Goal: Task Accomplishment & Management: Use online tool/utility

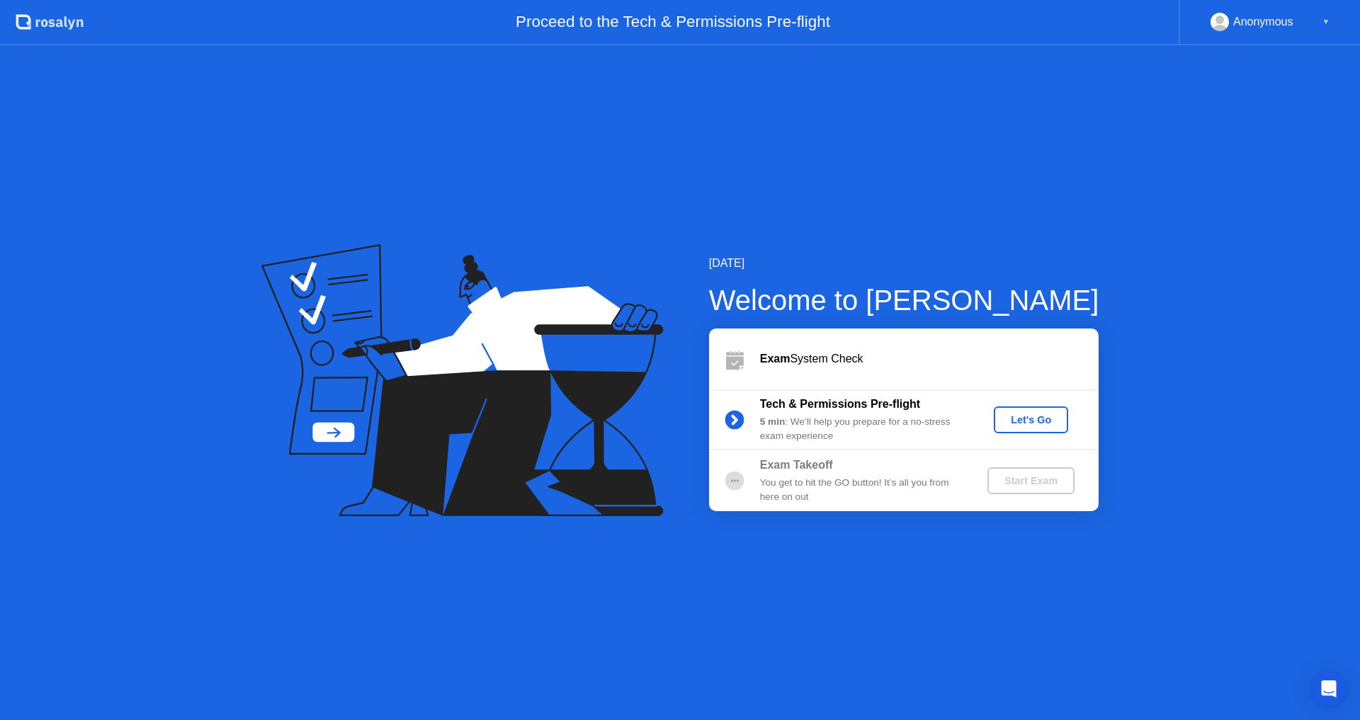
click at [1048, 425] on div "Let's Go" at bounding box center [1030, 419] width 63 height 11
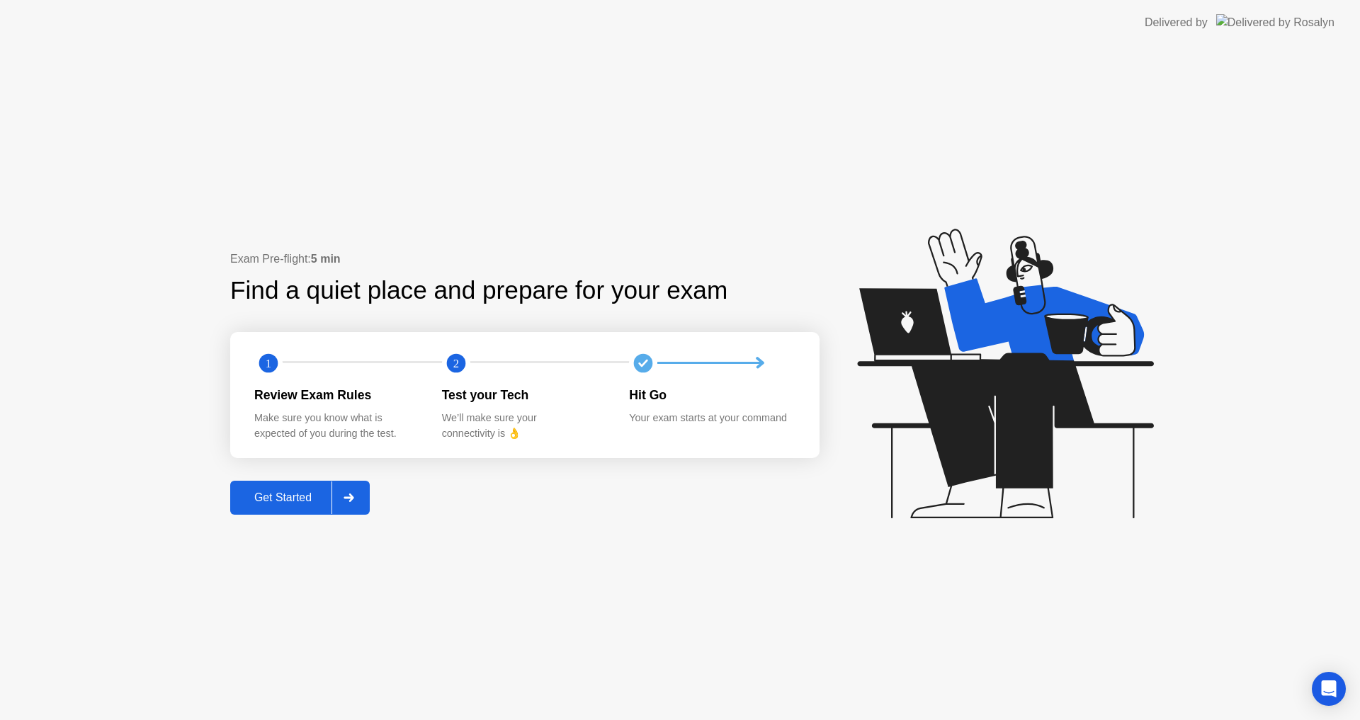
click at [266, 504] on div "Get Started" at bounding box center [282, 498] width 97 height 13
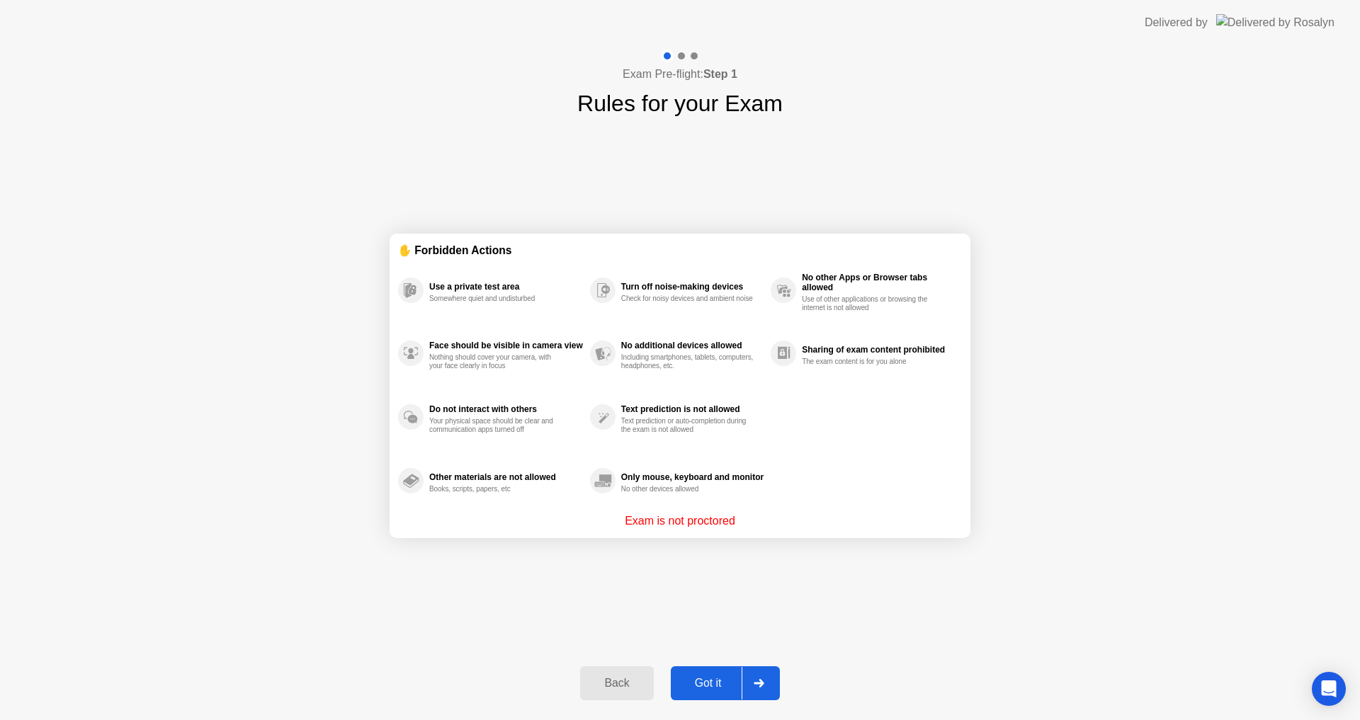
click at [710, 684] on div "Got it" at bounding box center [708, 683] width 67 height 13
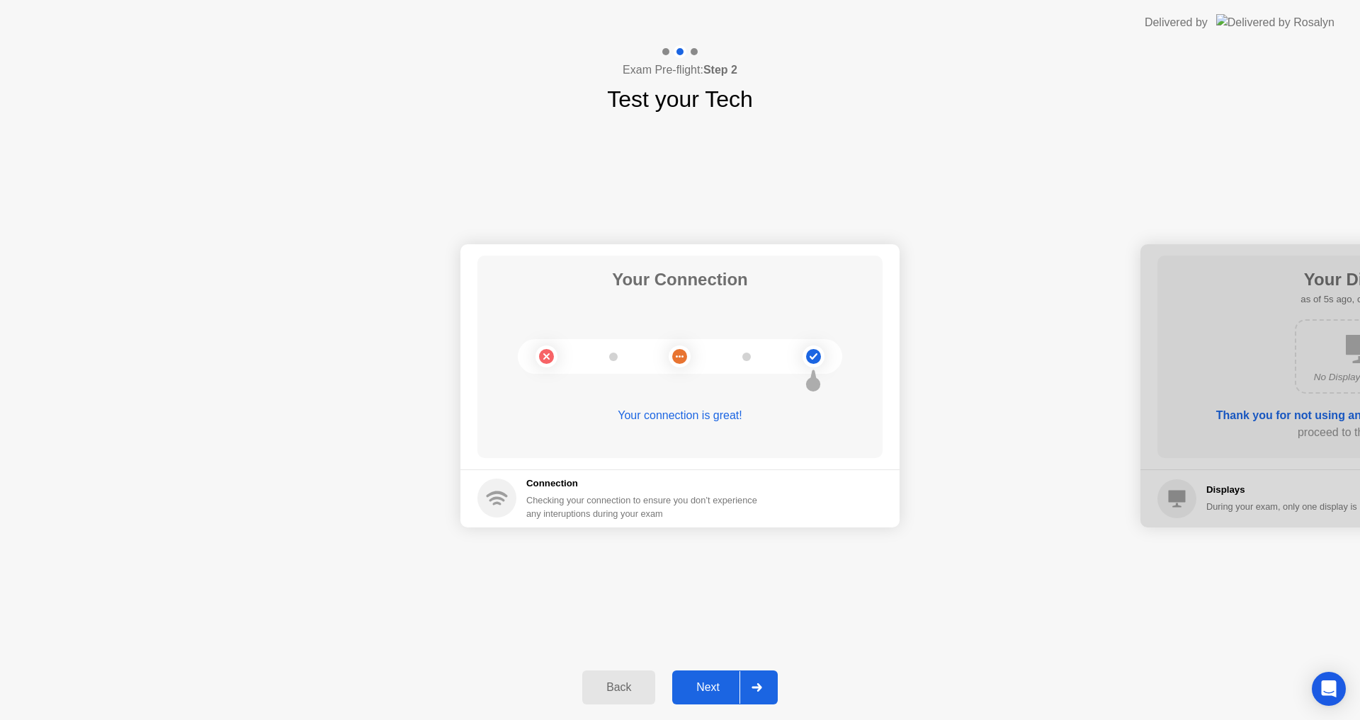
click at [708, 684] on div "Next" at bounding box center [707, 687] width 63 height 13
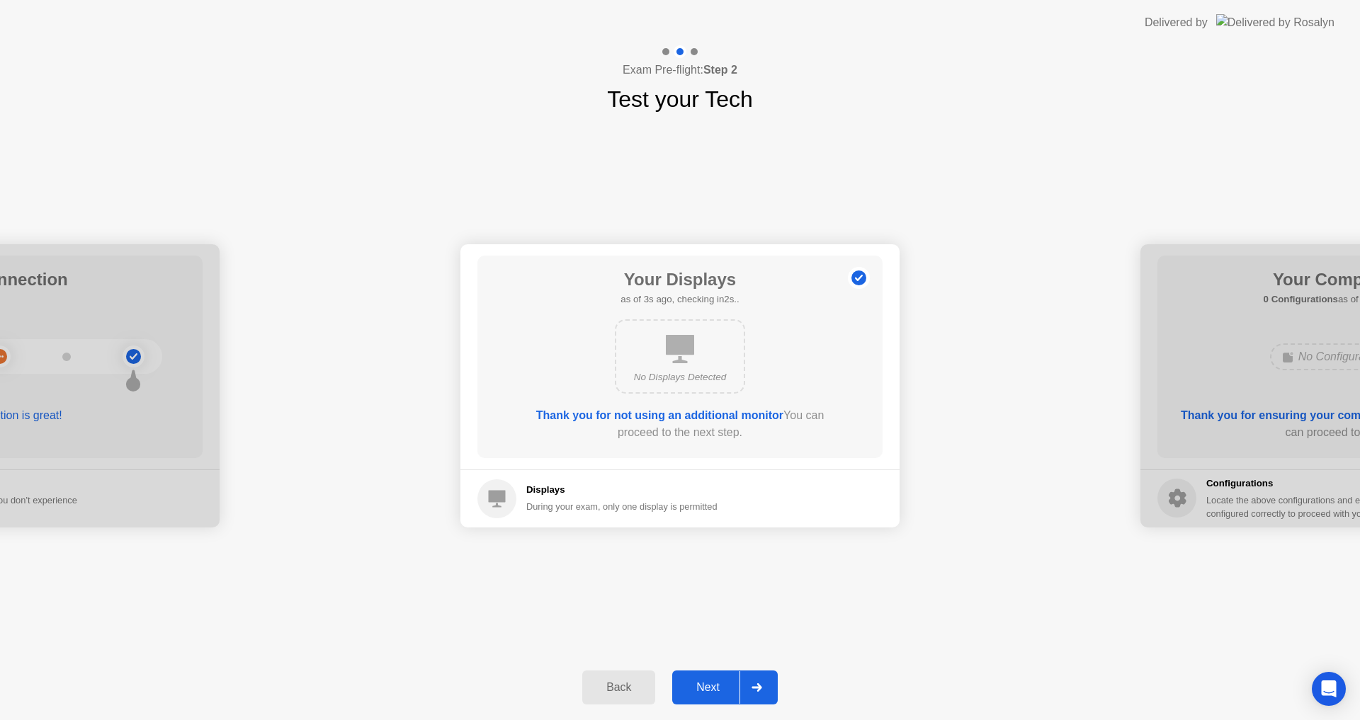
click at [699, 681] on div "Next" at bounding box center [707, 687] width 63 height 13
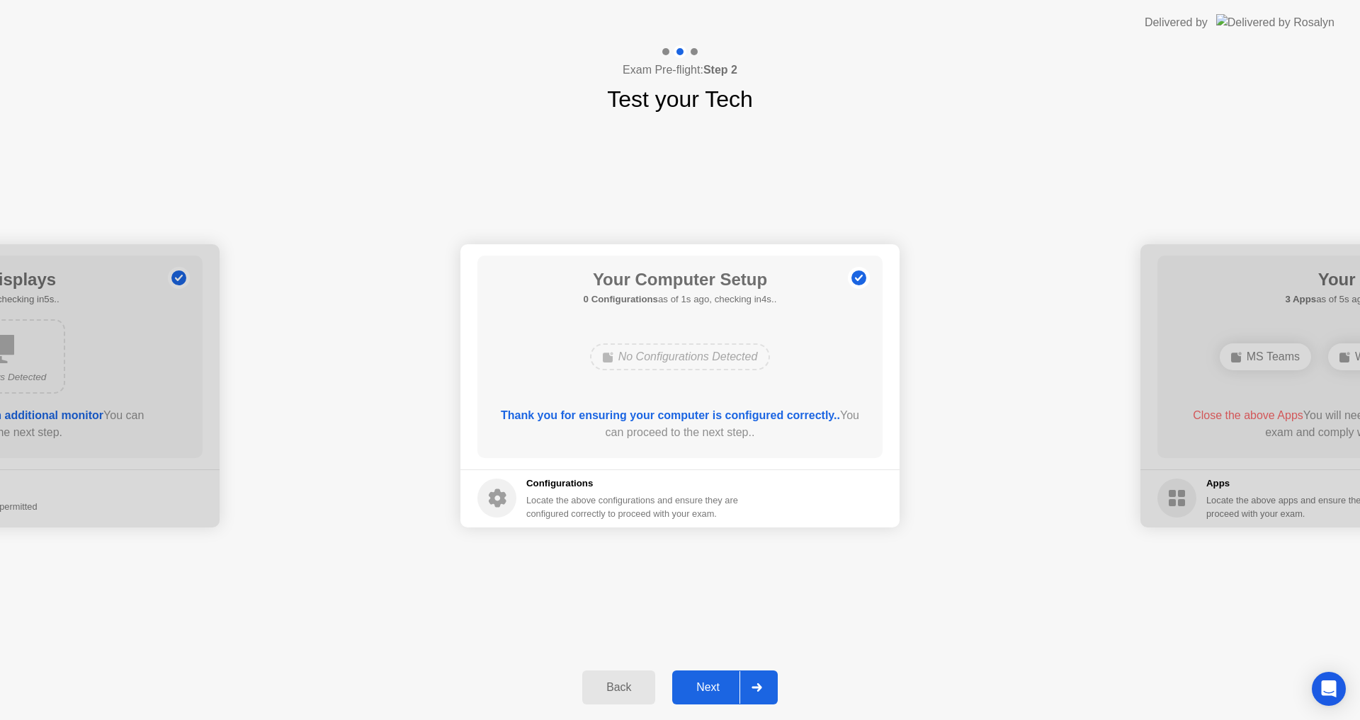
click at [699, 678] on button "Next" at bounding box center [725, 688] width 106 height 34
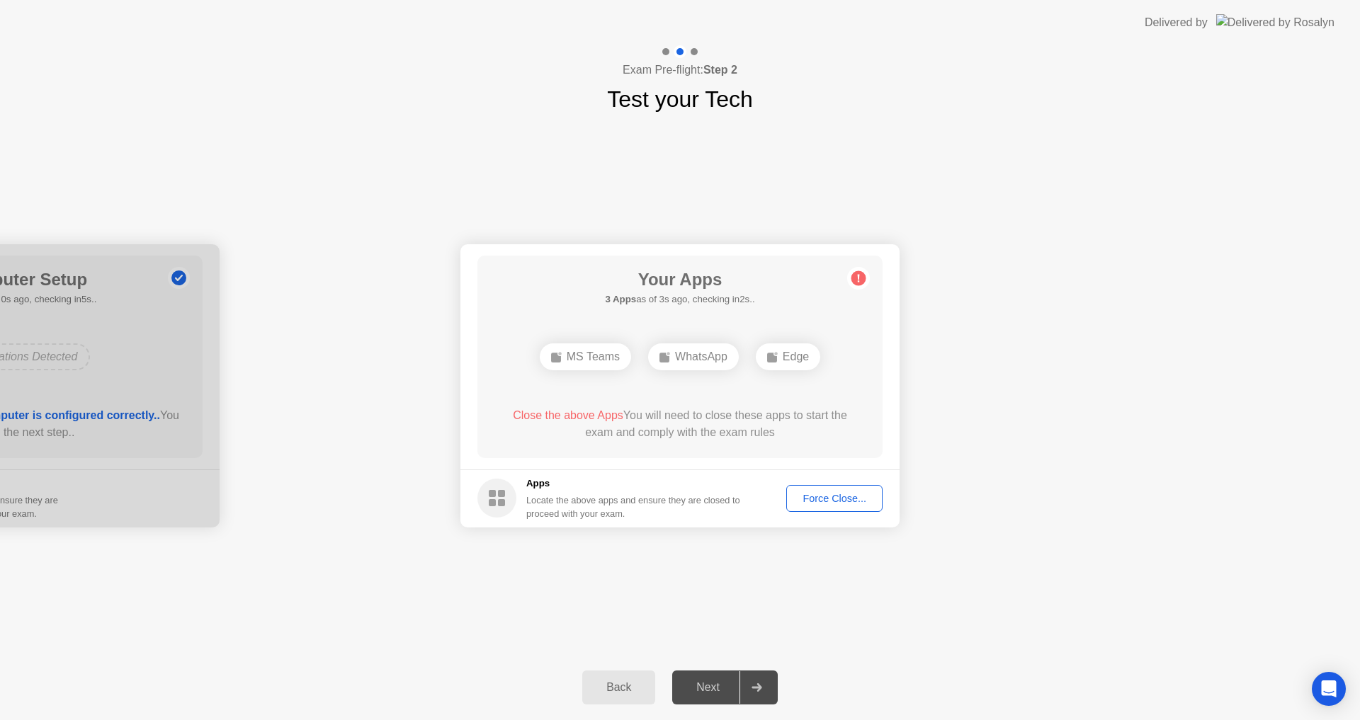
click at [808, 502] on div "Force Close..." at bounding box center [834, 498] width 86 height 11
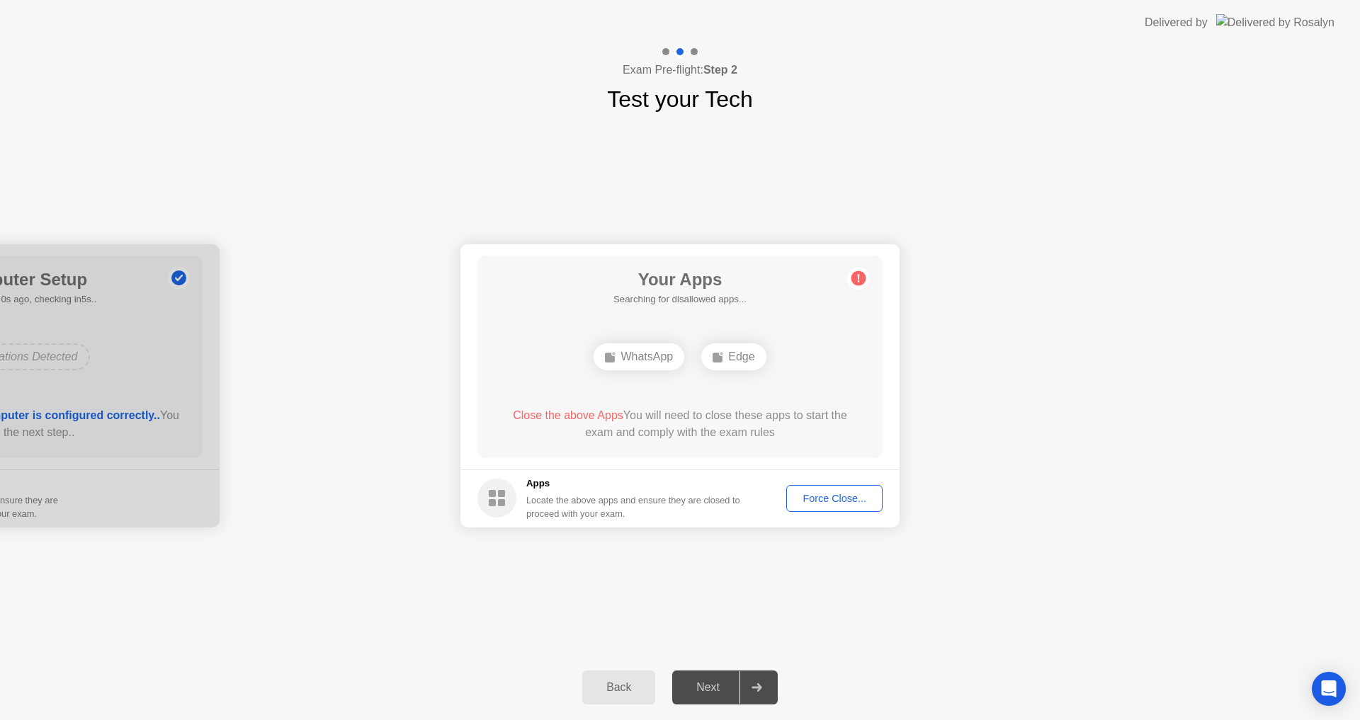
click at [817, 506] on button "Force Close..." at bounding box center [834, 498] width 96 height 27
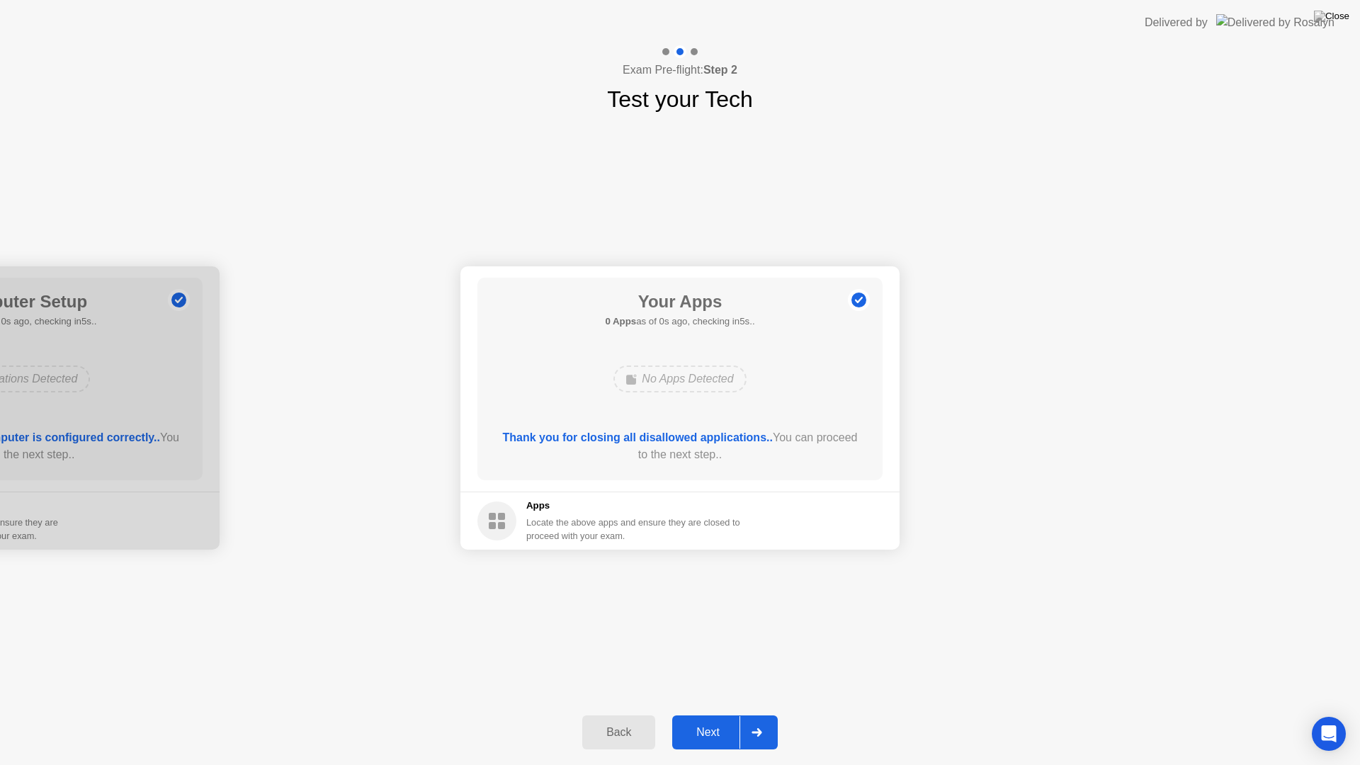
click at [722, 720] on div "Next" at bounding box center [707, 732] width 63 height 13
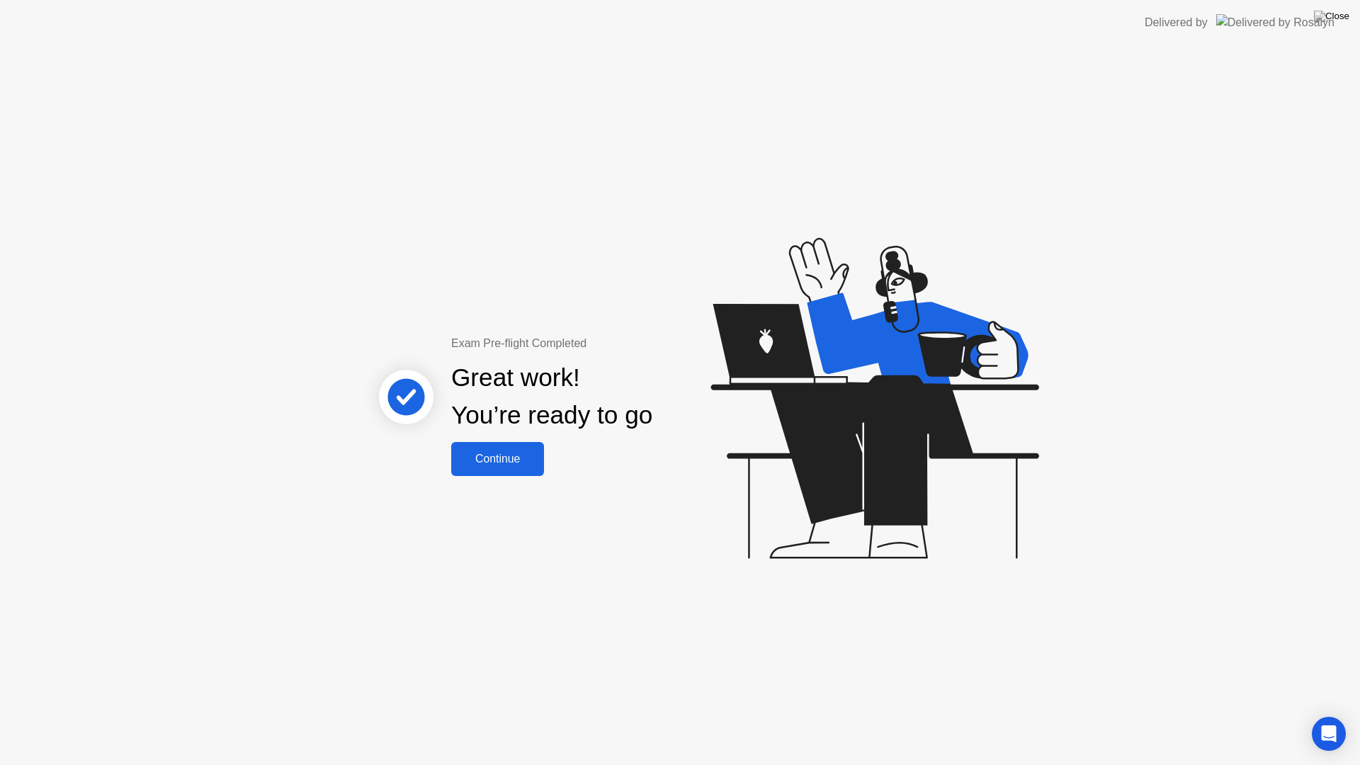
click at [458, 460] on div "Continue" at bounding box center [497, 459] width 84 height 13
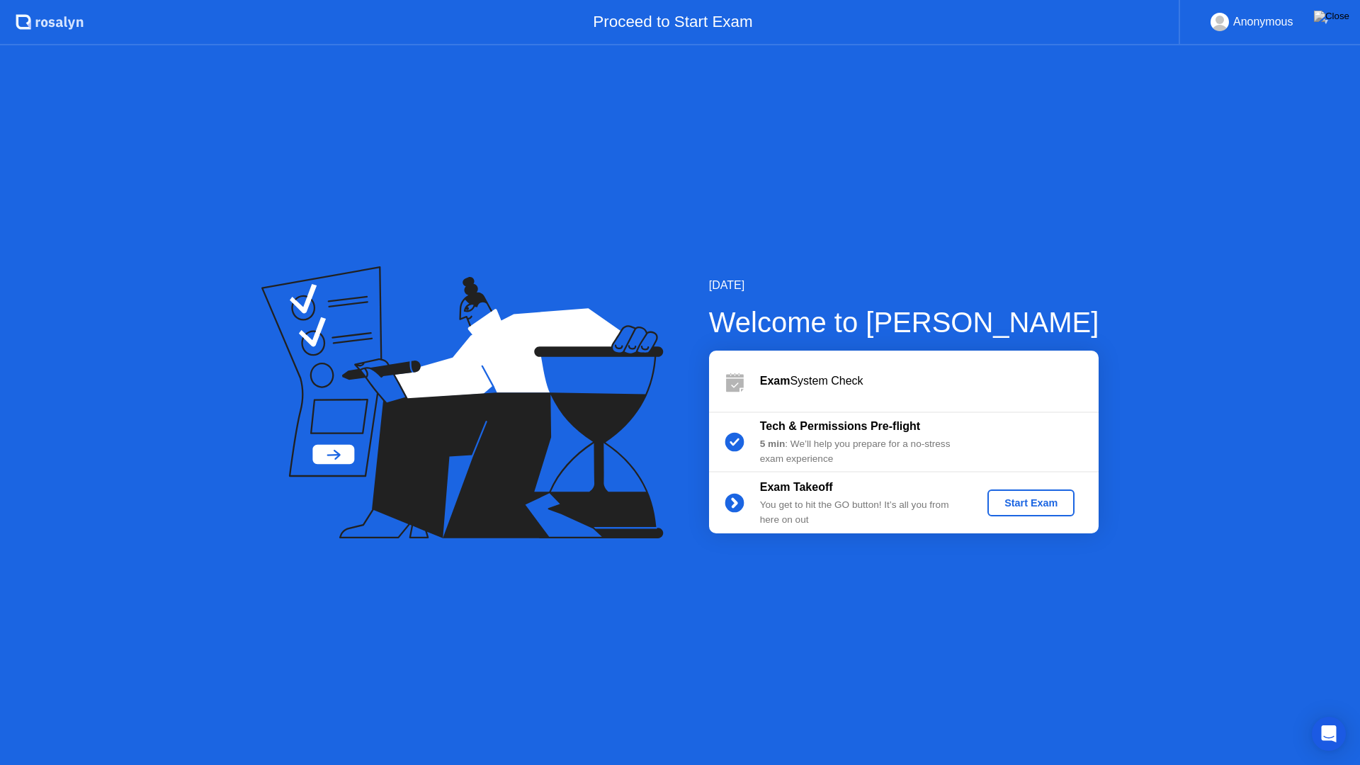
click at [811, 438] on div "5 min : We’ll help you prepare for a no-stress exam experience" at bounding box center [862, 451] width 204 height 29
click at [725, 448] on circle at bounding box center [734, 442] width 28 height 28
click at [1023, 503] on div "Start Exam" at bounding box center [1031, 502] width 76 height 11
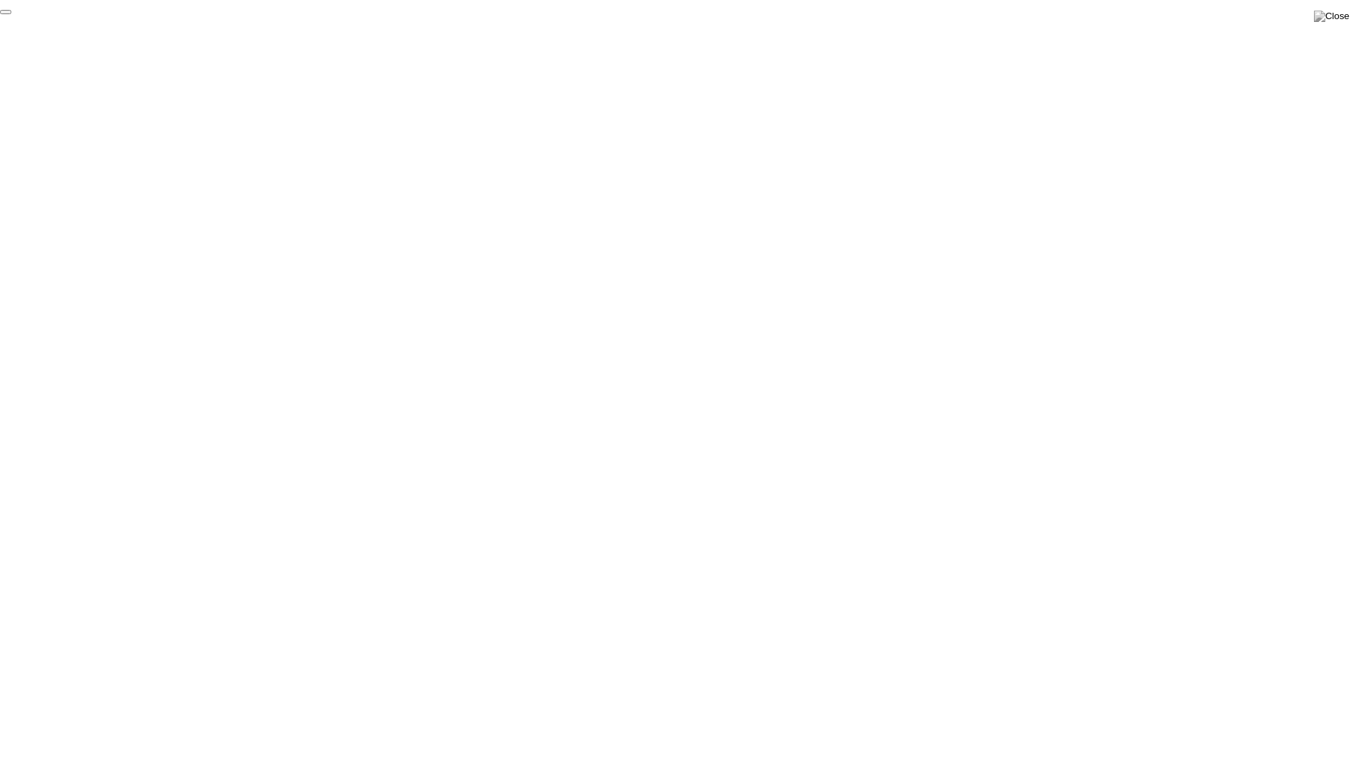
click div "End Proctoring Session"
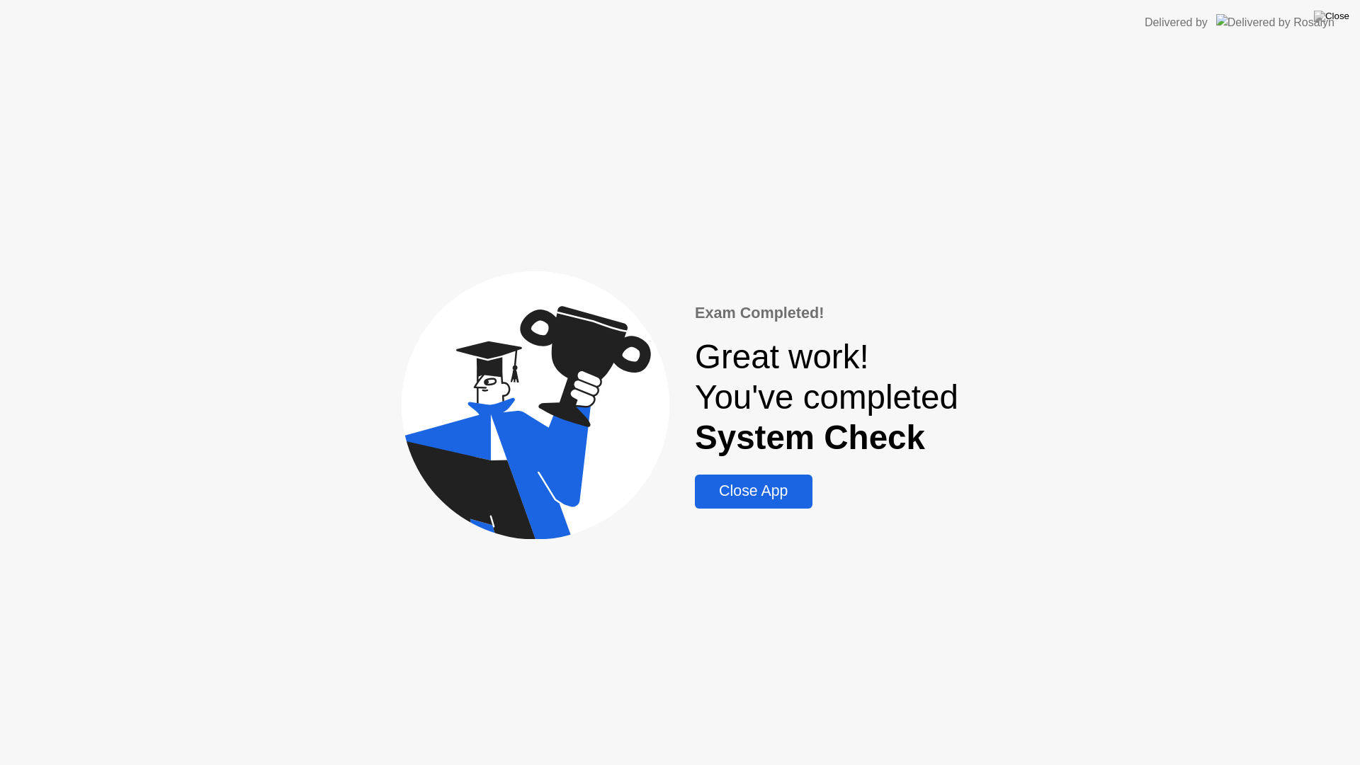
click at [766, 494] on div "Close App" at bounding box center [753, 491] width 108 height 18
